Goal: Task Accomplishment & Management: Use online tool/utility

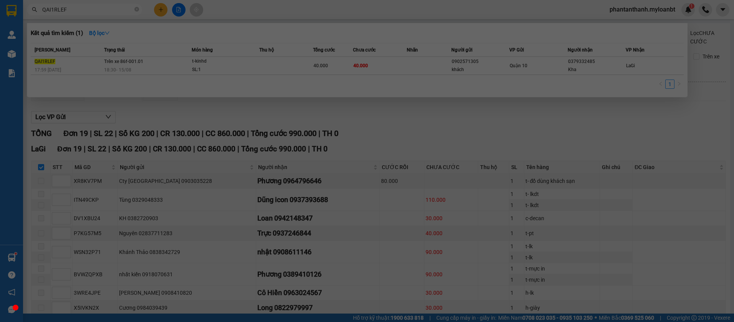
scroll to position [176, 0]
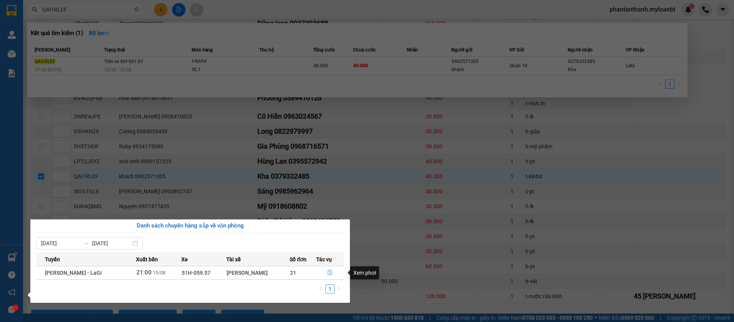
click at [328, 273] on icon "file-done" at bounding box center [329, 272] width 5 height 5
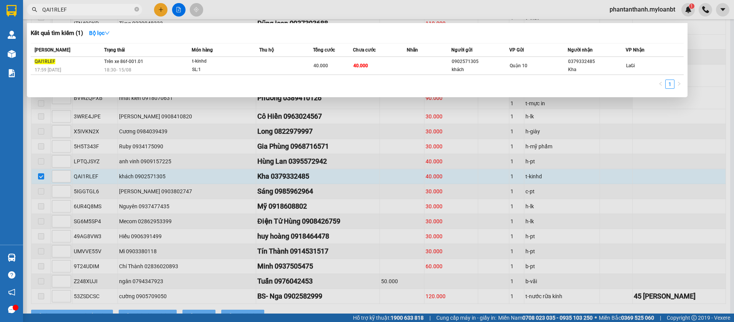
checkbox input "false"
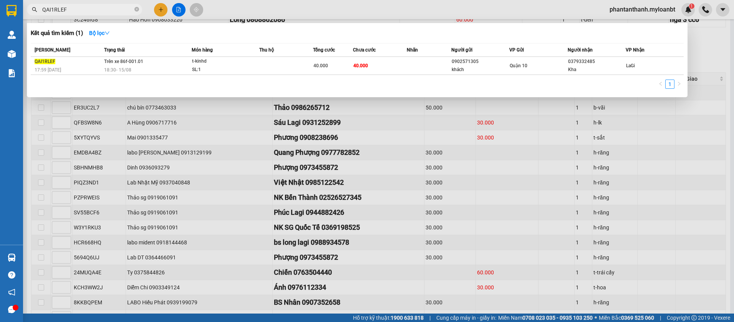
scroll to position [264, 0]
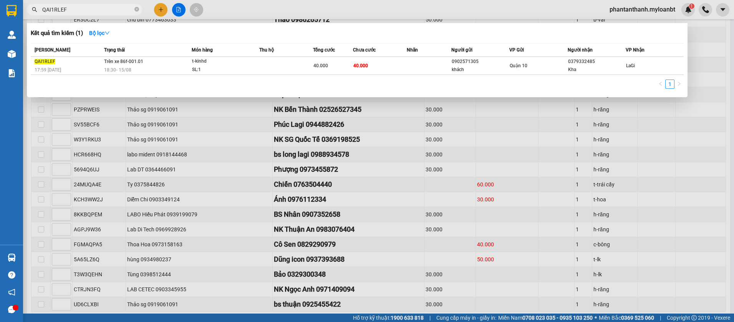
click at [609, 190] on div at bounding box center [367, 161] width 734 height 322
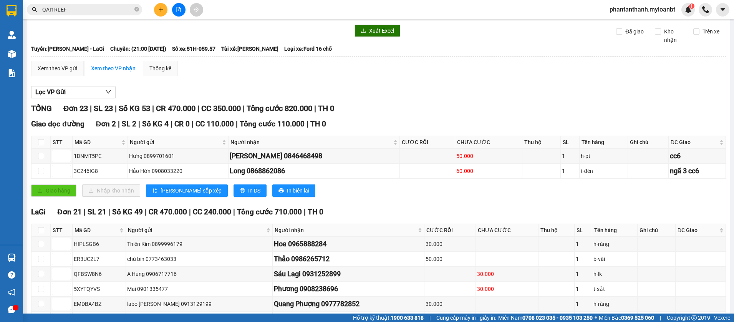
scroll to position [0, 0]
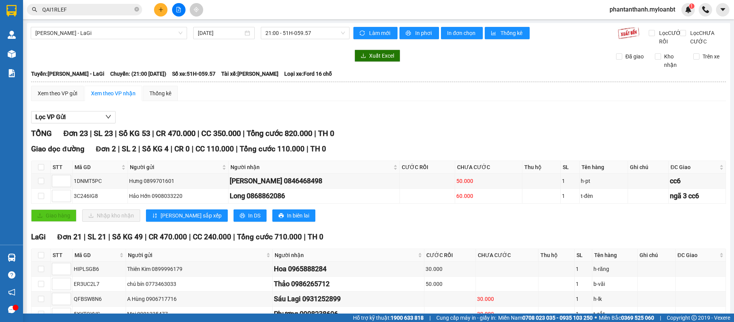
click at [499, 139] on div "TỔNG Đơn 23 | SL 23 | Số KG 53 | CR 470.000 | CC 350.000 | Tổng cước 820.000 | …" at bounding box center [378, 133] width 695 height 12
click at [41, 170] on input "checkbox" at bounding box center [41, 167] width 6 height 6
checkbox input "true"
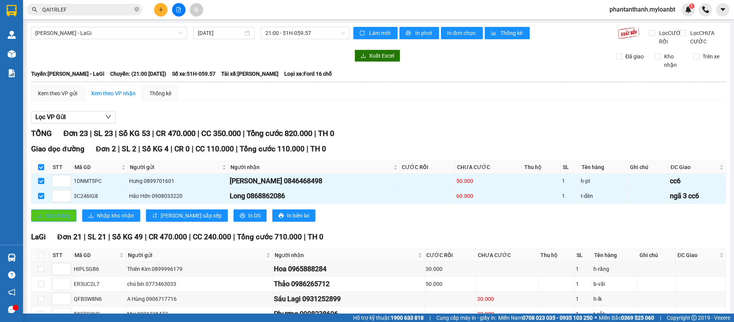
click at [57, 222] on button "Giao hàng" at bounding box center [53, 215] width 45 height 12
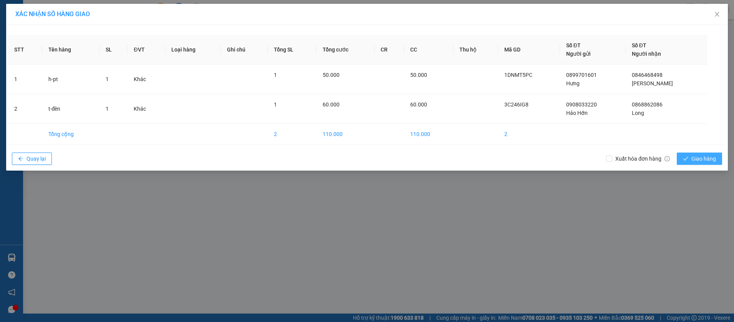
click at [693, 156] on span "Giao hàng" at bounding box center [703, 158] width 25 height 8
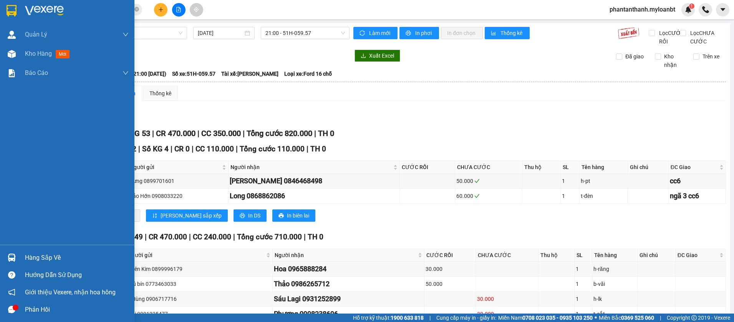
click at [18, 252] on div at bounding box center [11, 257] width 13 height 13
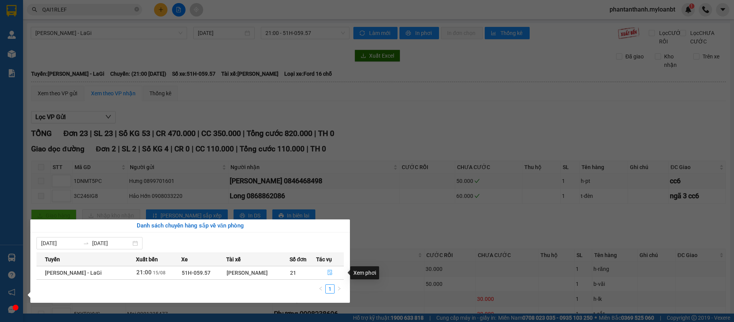
click at [333, 270] on button "button" at bounding box center [329, 272] width 27 height 12
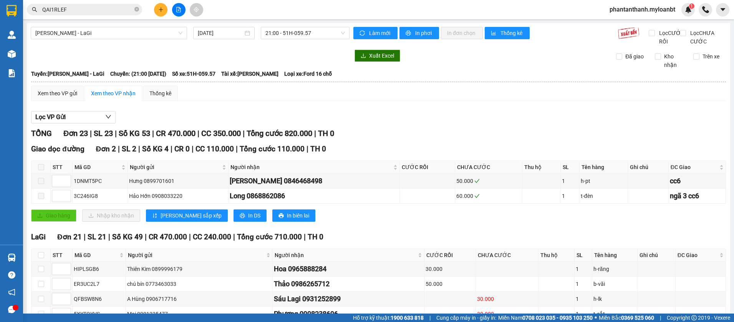
click at [45, 261] on th at bounding box center [40, 255] width 19 height 13
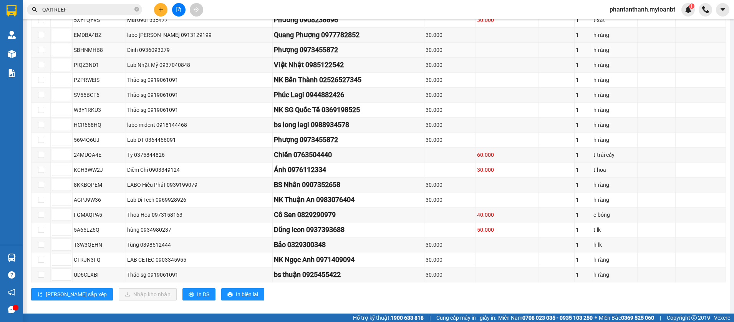
scroll to position [307, 0]
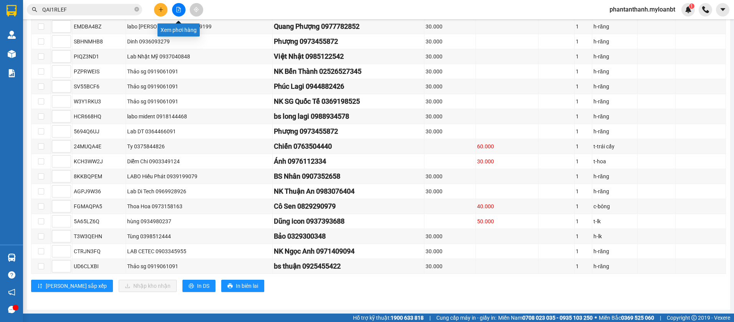
click at [177, 13] on button at bounding box center [178, 9] width 13 height 13
click at [181, 15] on button at bounding box center [178, 9] width 13 height 13
click at [119, 17] on div "Kết quả tìm kiếm ( 1 ) Bộ lọc Mã ĐH Trạng thái Món hàng Thu hộ Tổng cước Chưa c…" at bounding box center [367, 9] width 734 height 19
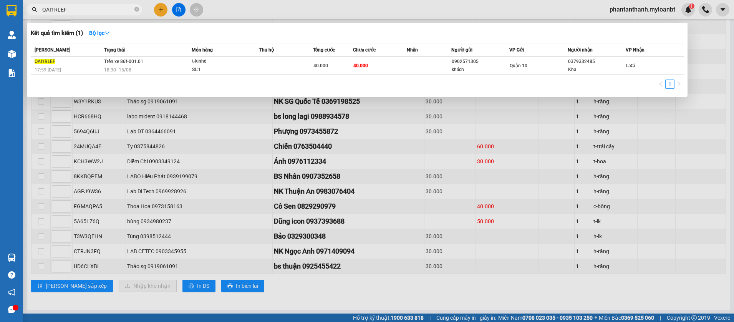
click at [121, 12] on input "QAI1RLEF" at bounding box center [87, 9] width 91 height 8
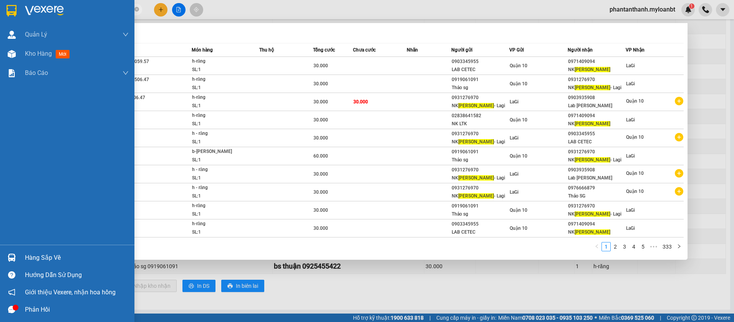
type input "[PERSON_NAME]"
click at [15, 253] on div at bounding box center [11, 257] width 13 height 13
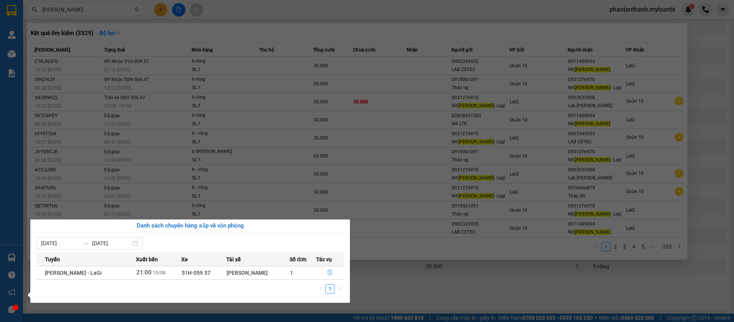
click at [335, 273] on button "button" at bounding box center [329, 272] width 27 height 12
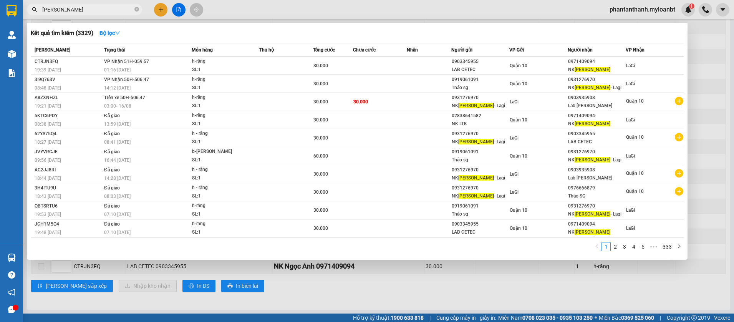
click at [291, 281] on div at bounding box center [367, 161] width 734 height 322
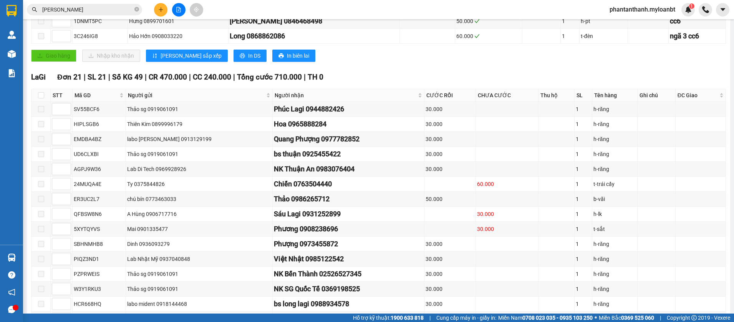
scroll to position [154, 0]
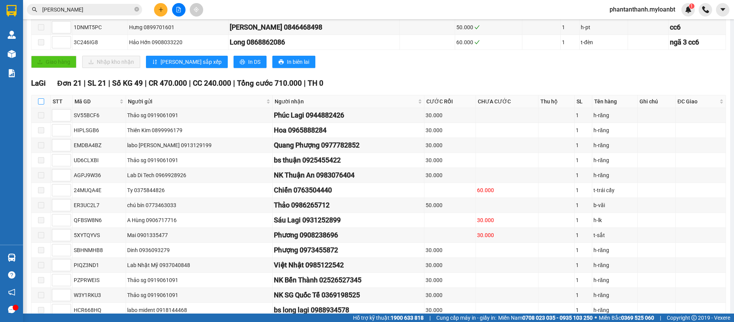
click at [41, 104] on input "checkbox" at bounding box center [41, 101] width 6 height 6
checkbox input "true"
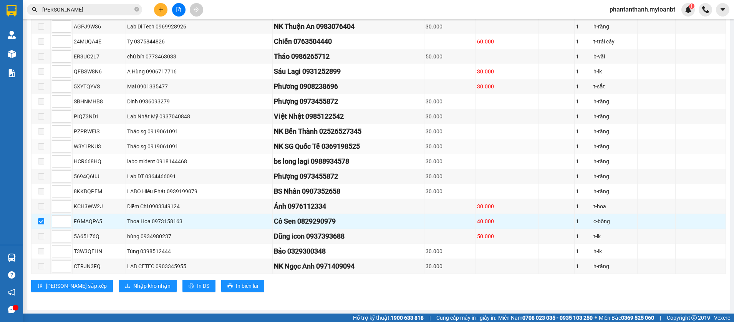
scroll to position [311, 0]
click at [133, 284] on span "Nhập kho nhận" at bounding box center [151, 285] width 37 height 8
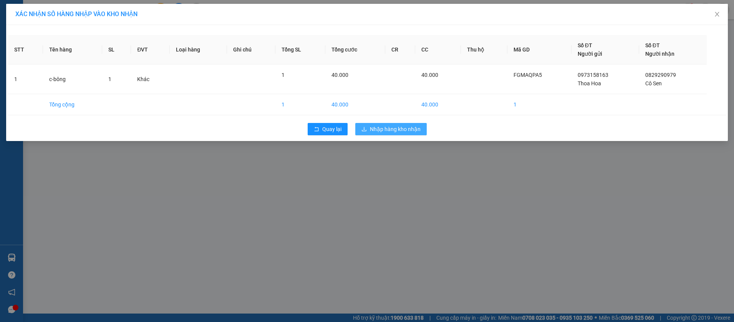
click at [414, 127] on span "Nhập hàng kho nhận" at bounding box center [395, 129] width 51 height 8
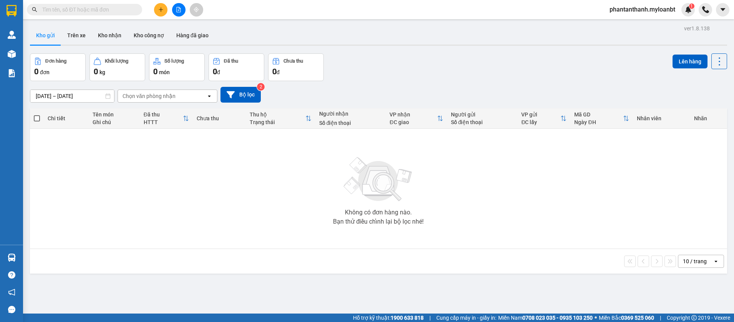
click at [441, 70] on div "Đơn hàng 0 đơn Khối lượng 0 kg Số lượng 0 món Đã thu 0 đ Chưa thu 0 đ Lên hàng" at bounding box center [378, 67] width 697 height 28
click at [175, 7] on button at bounding box center [178, 9] width 13 height 13
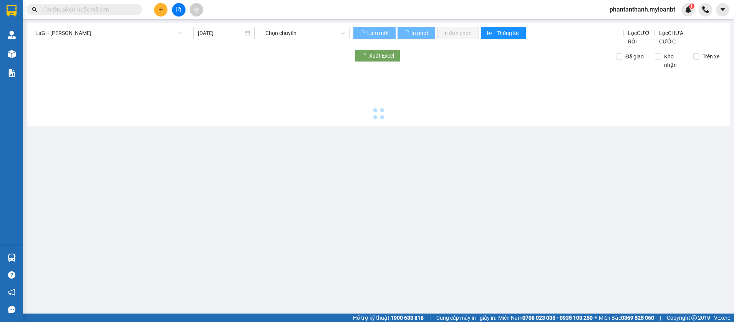
type input "16/08/2025"
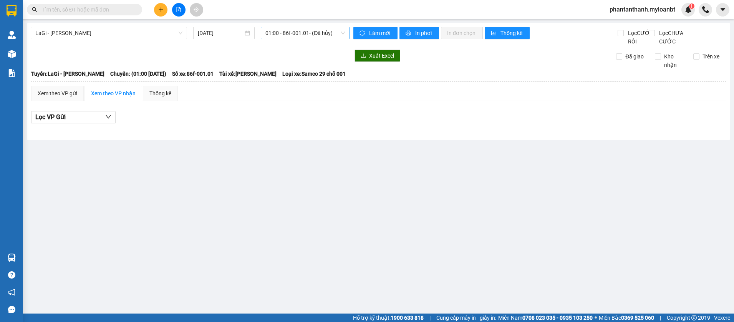
click at [293, 30] on span "01:00 - 86f-001.01 - (Đã hủy)" at bounding box center [304, 33] width 79 height 12
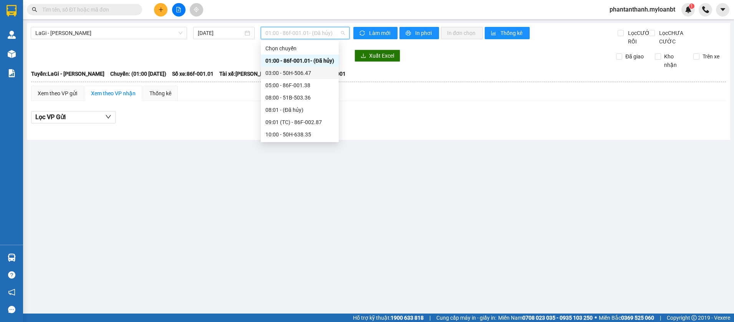
click at [11, 268] on div "Hướng dẫn sử dụng" at bounding box center [11, 274] width 23 height 17
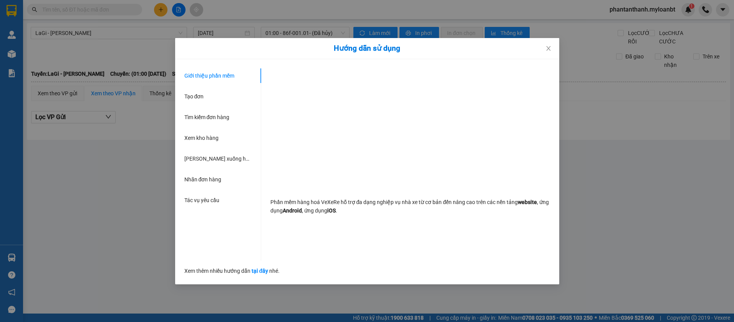
click at [44, 253] on div "Hướng dẫn sử dụng Giới thiệu phần mềm Tạo đơn Tìm kiếm đơn hàng Xem kho hàng Lê…" at bounding box center [367, 161] width 734 height 322
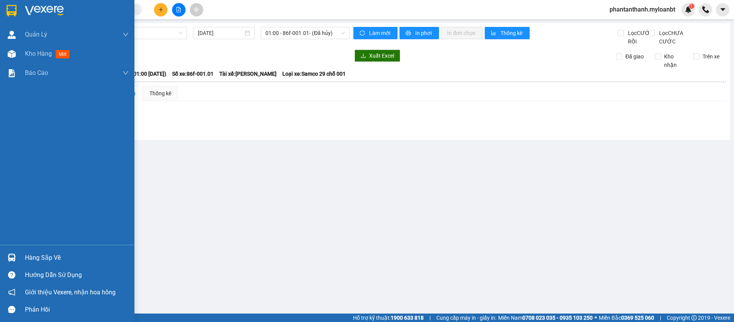
click at [9, 260] on img at bounding box center [12, 257] width 8 height 8
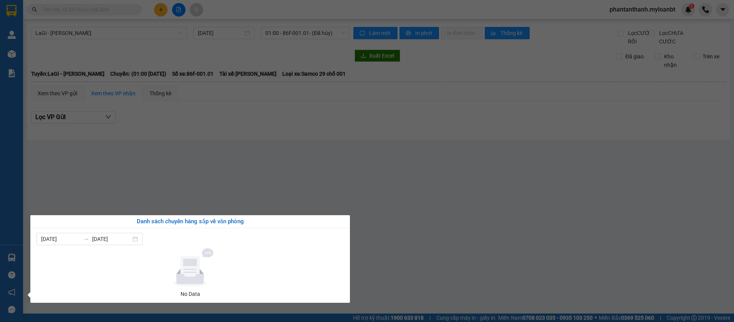
click at [362, 75] on section "Kết quả tìm kiếm ( 0 ) Bộ lọc No Data phantanthanh.myloanbt 1 Quản Lý Quản lý g…" at bounding box center [367, 161] width 734 height 322
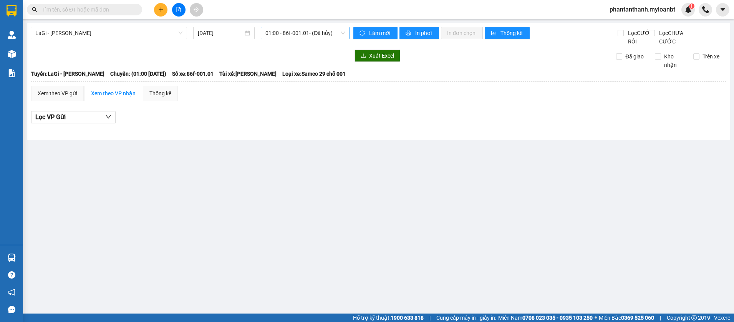
click at [304, 35] on span "01:00 - 86f-001.01 - (Đã hủy)" at bounding box center [304, 33] width 79 height 12
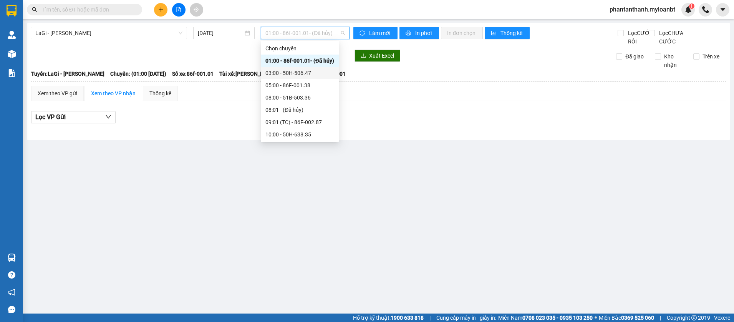
click at [291, 70] on div "03:00 - 50H-506.47" at bounding box center [299, 73] width 69 height 8
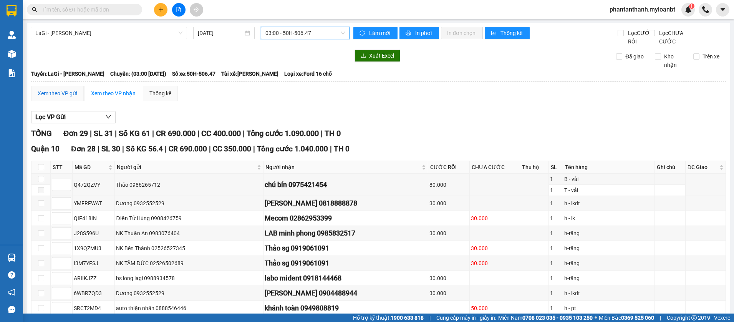
click at [58, 98] on div "Xem theo VP gửi" at bounding box center [58, 93] width 40 height 8
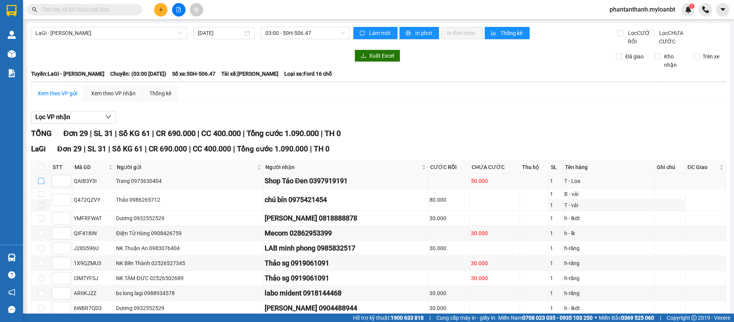
click at [43, 184] on input "checkbox" at bounding box center [41, 181] width 6 height 6
checkbox input "true"
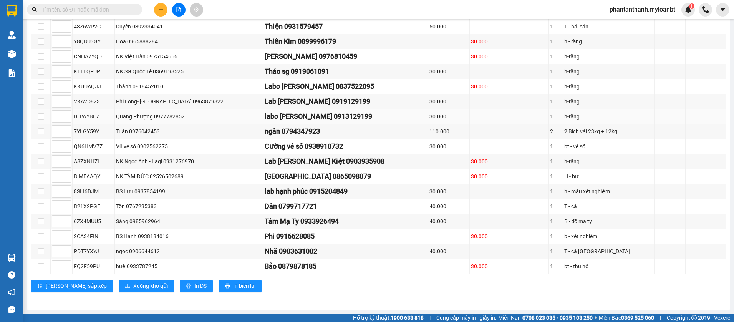
scroll to position [350, 0]
click at [133, 290] on span "Xuống kho gửi" at bounding box center [150, 285] width 35 height 8
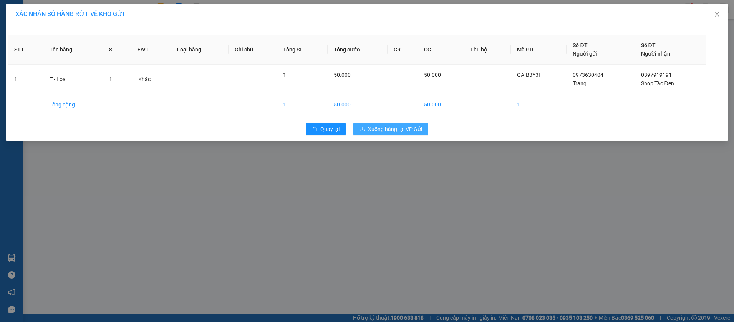
click at [404, 127] on span "Xuống hàng tại VP Gửi" at bounding box center [395, 129] width 54 height 8
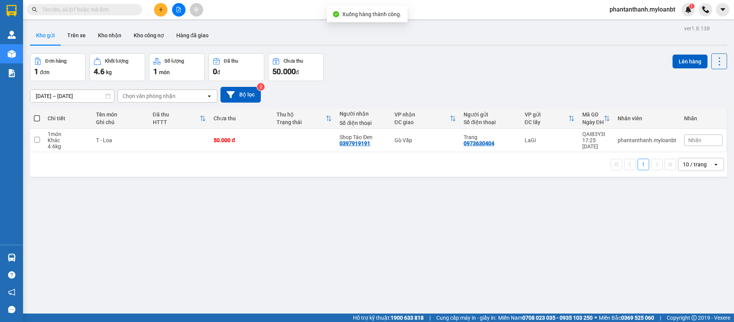
click at [34, 118] on span at bounding box center [37, 118] width 6 height 6
click at [37, 114] on input "checkbox" at bounding box center [37, 114] width 0 height 0
checkbox input "true"
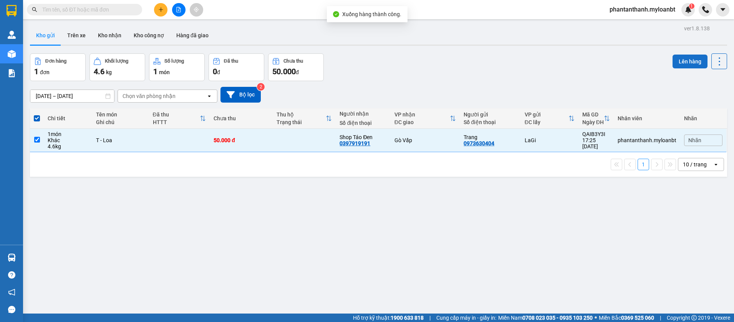
click at [675, 59] on button "Lên hàng" at bounding box center [689, 62] width 35 height 14
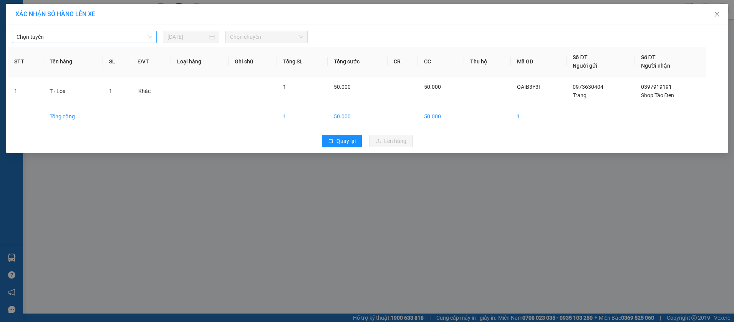
click at [95, 37] on span "Chọn tuyến" at bounding box center [85, 37] width 136 height 12
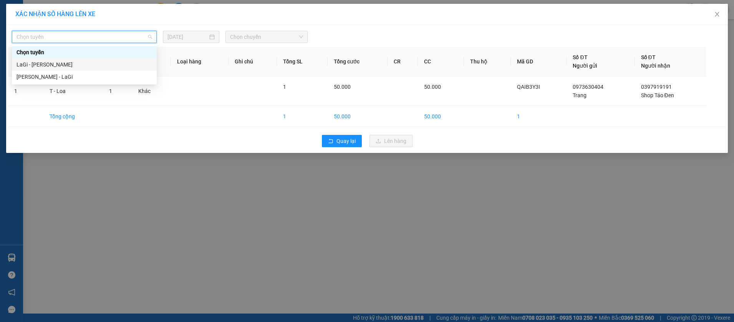
drag, startPoint x: 47, startPoint y: 64, endPoint x: 85, endPoint y: 61, distance: 38.1
click at [47, 64] on div "LaGi - Hồ Chí Minh" at bounding box center [85, 64] width 136 height 8
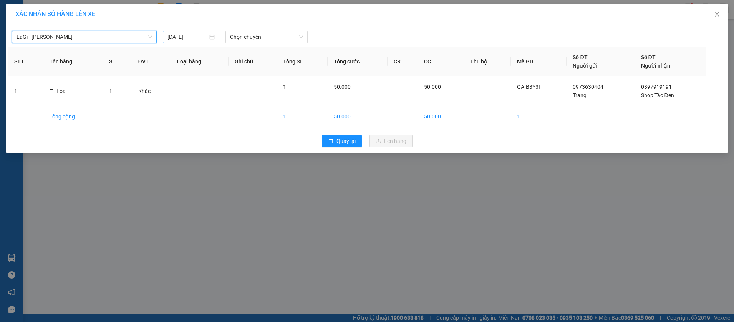
click at [182, 40] on input "[DATE]" at bounding box center [187, 37] width 41 height 8
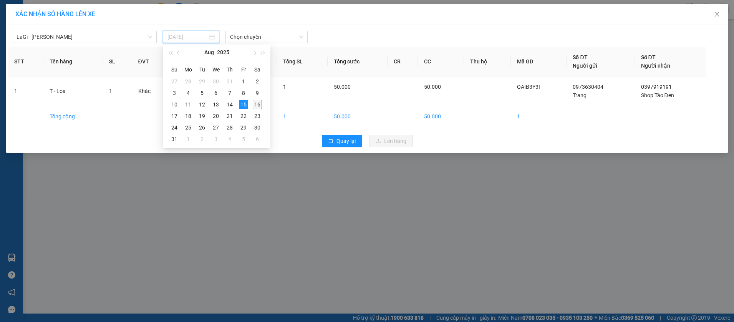
click at [256, 103] on div "16" at bounding box center [257, 104] width 9 height 9
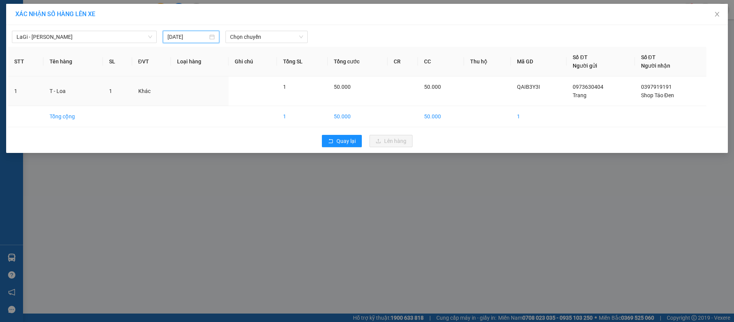
type input "16/08/2025"
click at [263, 39] on span "Chọn chuyến" at bounding box center [266, 37] width 73 height 12
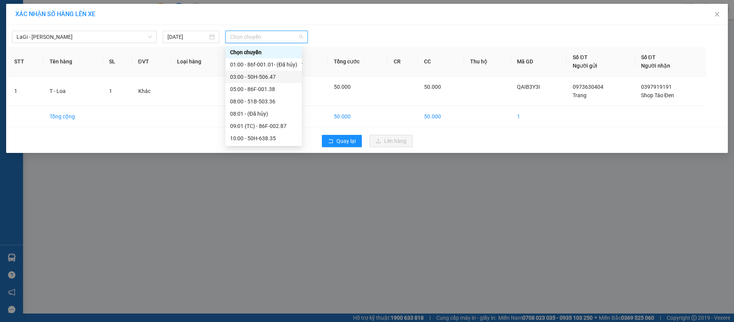
click at [251, 76] on div "03:00 - 50H-506.47" at bounding box center [263, 77] width 67 height 8
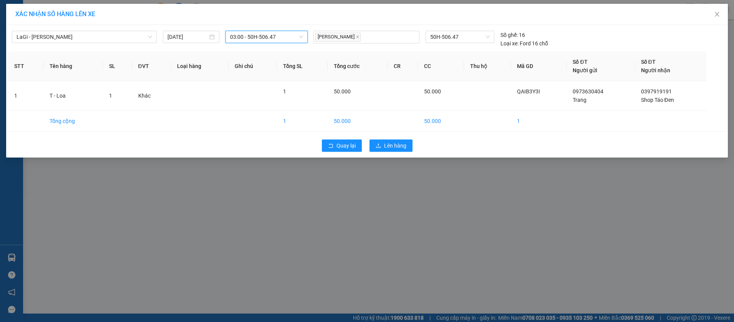
click at [259, 38] on span "03:00 - 50H-506.47" at bounding box center [266, 37] width 73 height 12
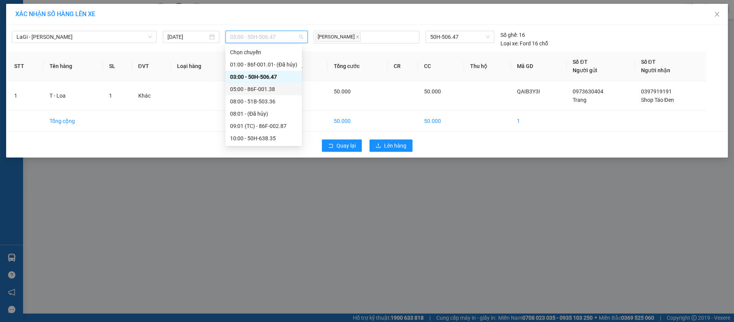
click at [263, 92] on div "05:00 - 86F-001.38" at bounding box center [263, 89] width 67 height 8
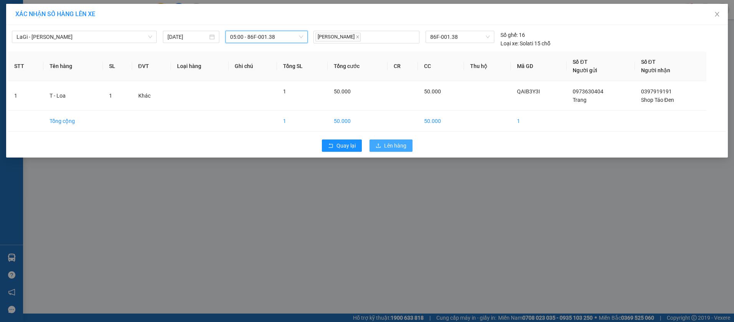
click at [386, 141] on button "Lên hàng" at bounding box center [390, 145] width 43 height 12
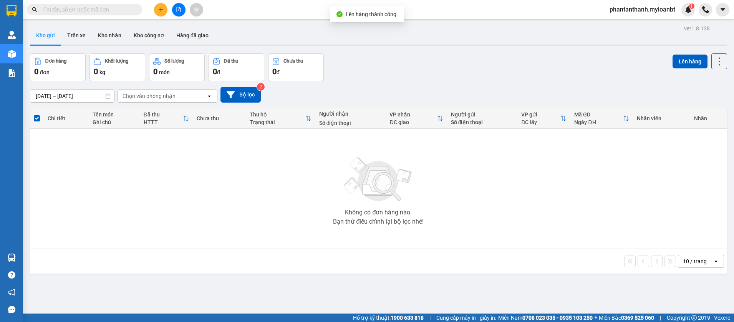
click at [432, 76] on div "Đơn hàng 0 đơn Khối lượng 0 kg Số lượng 0 món Đã thu 0 đ Chưa thu 0 đ Lên hàng" at bounding box center [378, 67] width 697 height 28
